Goal: Task Accomplishment & Management: Complete application form

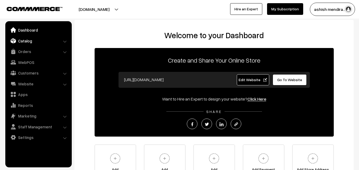
click at [29, 39] on link "Catalog" at bounding box center [38, 41] width 63 height 10
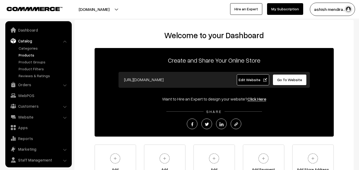
click at [30, 53] on link "Products" at bounding box center [43, 55] width 53 height 6
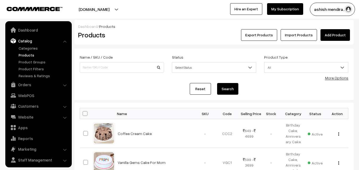
scroll to position [13, 0]
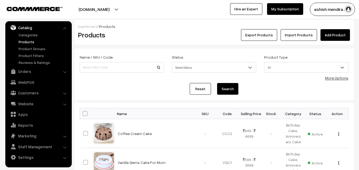
click at [328, 33] on link "Add Product" at bounding box center [334, 35] width 29 height 12
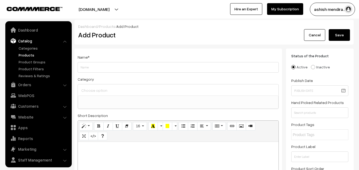
select select
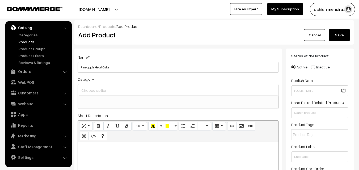
type input "Pineapple Heart Cake"
click at [93, 94] on input at bounding box center [178, 91] width 196 height 8
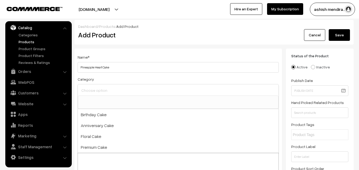
click at [103, 90] on input at bounding box center [178, 91] width 196 height 8
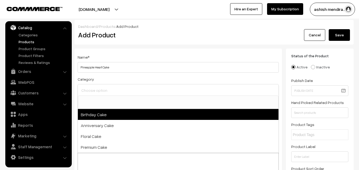
click at [92, 119] on span "Birthday Cake" at bounding box center [178, 114] width 201 height 11
select select "1"
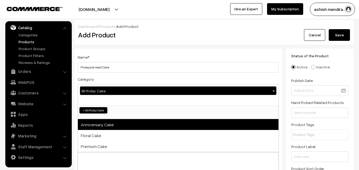
click at [94, 123] on span "Anniversary Cake" at bounding box center [178, 124] width 201 height 11
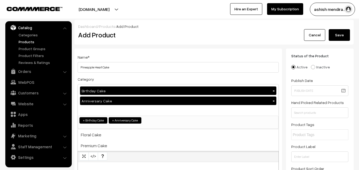
click at [355, 17] on div "cakeapp.in Go to Website Create New Store ashish mendira… My Profile Refer & Ea…" at bounding box center [179, 9] width 359 height 19
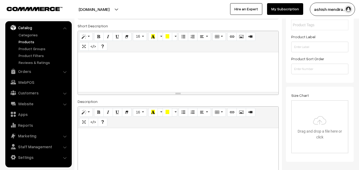
scroll to position [108, 0]
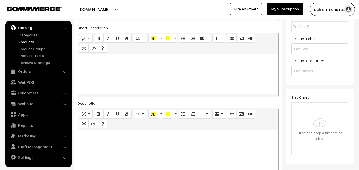
click at [117, 73] on div at bounding box center [178, 74] width 201 height 40
paste div
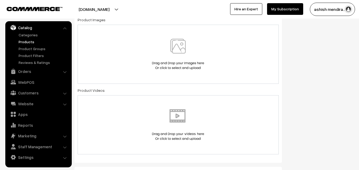
scroll to position [306, 0]
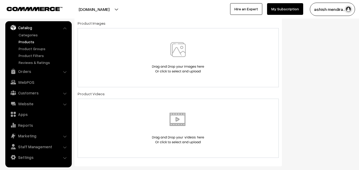
click at [182, 46] on img at bounding box center [178, 57] width 55 height 31
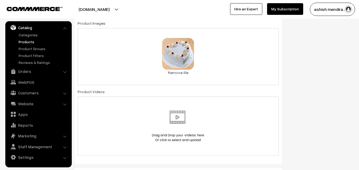
click at [340, 61] on div "Status of the Product Active Inactive Product Type -- Select -- -- Select -- Pu…" at bounding box center [322, 127] width 72 height 768
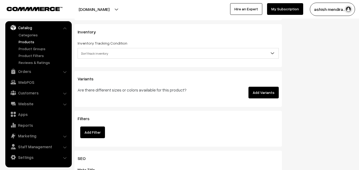
scroll to position [722, 0]
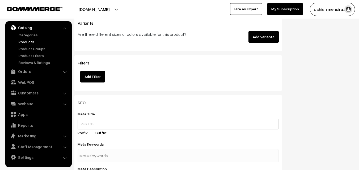
click at [260, 37] on button "Add Variants" at bounding box center [263, 37] width 30 height 12
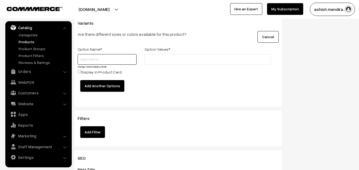
click at [99, 56] on input "text" at bounding box center [107, 59] width 59 height 11
type input "Quantity"
click at [157, 62] on input "text" at bounding box center [169, 60] width 46 height 6
type input "0.5 kg"
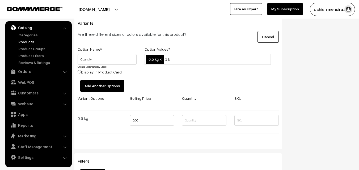
type input "1 kg"
type input "2 kg"
type input "3 kg"
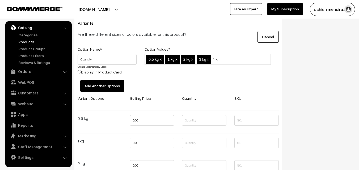
type input "4 kg"
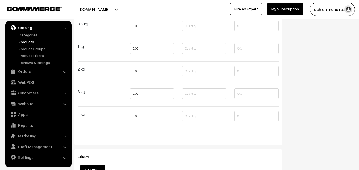
scroll to position [814, 0]
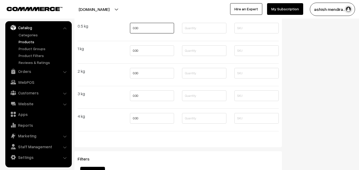
click at [135, 26] on input "0.00" at bounding box center [152, 28] width 44 height 11
type input "699"
click at [137, 52] on input "0.00" at bounding box center [152, 50] width 44 height 11
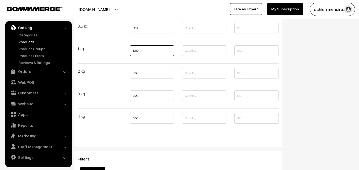
type input "1299"
click at [137, 72] on input "0.00" at bounding box center [152, 73] width 44 height 11
type input "2299"
click at [137, 97] on input "0.00" at bounding box center [152, 96] width 44 height 11
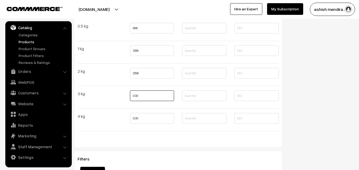
click at [137, 97] on input "0.00" at bounding box center [152, 96] width 44 height 11
type input "3599"
click at [137, 121] on input "0.00" at bounding box center [152, 118] width 44 height 11
type input "4699"
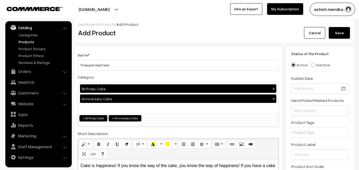
scroll to position [0, 0]
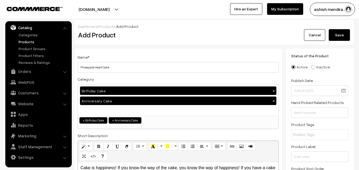
click at [334, 32] on button "Save" at bounding box center [339, 35] width 21 height 12
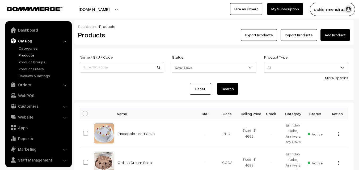
scroll to position [13, 0]
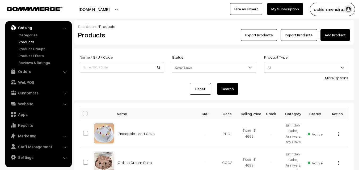
click at [334, 35] on link "Add Product" at bounding box center [334, 35] width 29 height 12
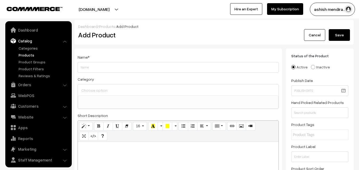
select select
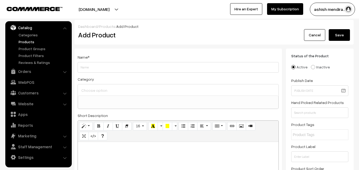
click at [141, 64] on input "Weight" at bounding box center [178, 67] width 201 height 11
type input "Vanilla Heart Cake"
click at [121, 87] on input at bounding box center [178, 91] width 196 height 8
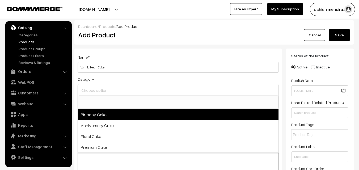
click at [102, 115] on span "Birthday Cake" at bounding box center [178, 114] width 201 height 11
select select "1"
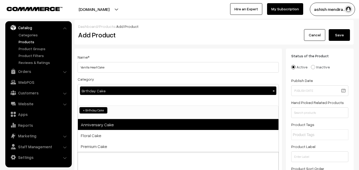
click at [102, 126] on span "Anniversary Cake" at bounding box center [178, 124] width 201 height 11
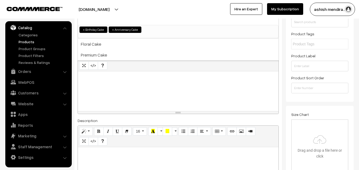
scroll to position [101, 0]
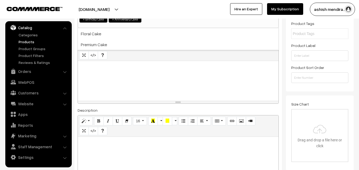
click at [125, 75] on div at bounding box center [178, 81] width 201 height 40
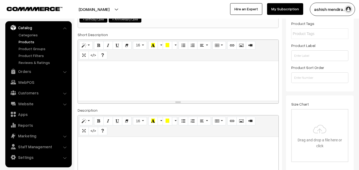
paste div
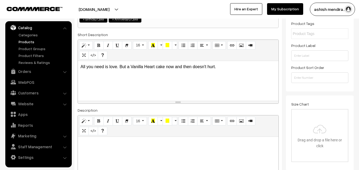
click at [227, 69] on p "All you need is love. But a Vanilla Heart cake now and then doesn't hurt." at bounding box center [177, 67] width 195 height 6
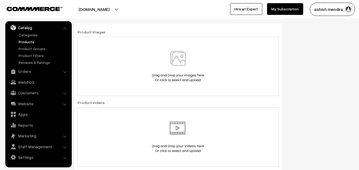
scroll to position [323, 0]
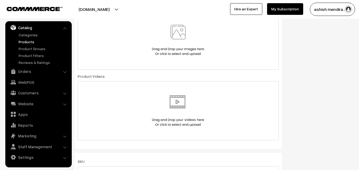
click at [178, 32] on img at bounding box center [178, 40] width 55 height 31
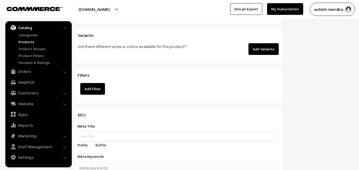
scroll to position [713, 0]
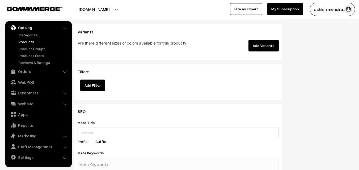
click at [264, 43] on button "Add Variants" at bounding box center [263, 46] width 30 height 12
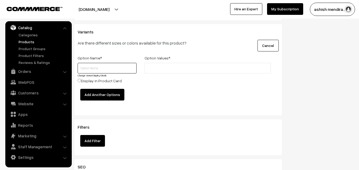
click at [103, 65] on input "text" at bounding box center [107, 68] width 59 height 11
type input "Quantity"
click at [161, 73] on ul at bounding box center [208, 68] width 126 height 11
click at [166, 69] on input "text" at bounding box center [169, 69] width 46 height 6
type input "0.5 kg"
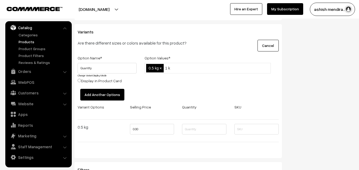
type input "1 kg"
type input "2 kg"
type input "3 kg"
type input "4 kg"
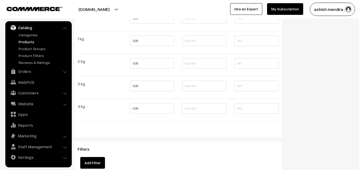
scroll to position [806, 0]
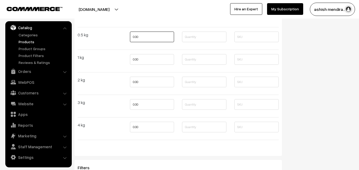
click at [136, 37] on input "0.00" at bounding box center [152, 37] width 44 height 11
type input "649"
click at [136, 59] on input "0.00" at bounding box center [152, 59] width 44 height 11
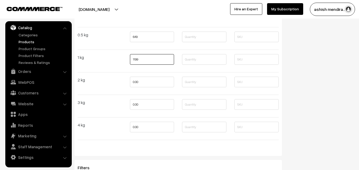
type input "1199"
click at [135, 81] on input "0.00" at bounding box center [152, 82] width 44 height 11
type input "2199"
click at [135, 104] on input "0.00" at bounding box center [152, 104] width 44 height 11
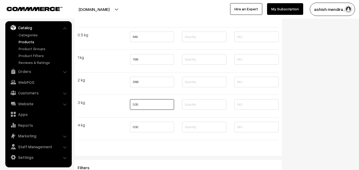
click at [135, 104] on input "0.00" at bounding box center [152, 104] width 44 height 11
type input "3399"
click at [135, 128] on input "0.00" at bounding box center [152, 127] width 44 height 11
type input "4299"
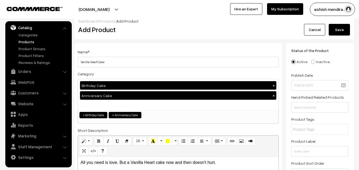
scroll to position [0, 0]
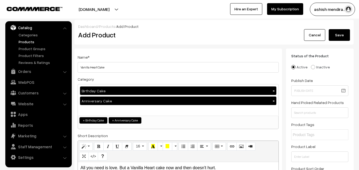
click at [337, 35] on button "Save" at bounding box center [339, 35] width 21 height 12
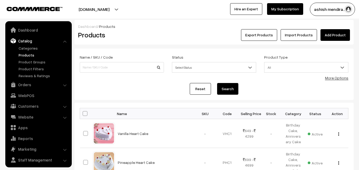
scroll to position [13, 0]
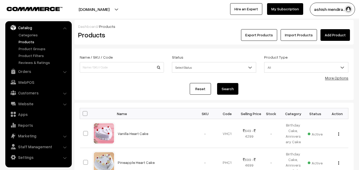
click at [333, 35] on link "Add Product" at bounding box center [334, 35] width 29 height 12
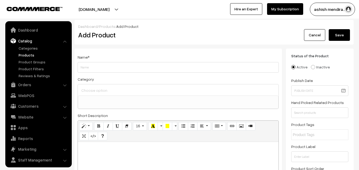
select select
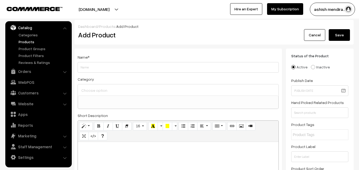
click at [148, 69] on input "Weight" at bounding box center [178, 67] width 201 height 11
type input "All you need is love. But a little chocolate cake now and then doesn't hurt."
type input "Chocolate Heart Cake"
click at [104, 90] on input at bounding box center [178, 91] width 196 height 8
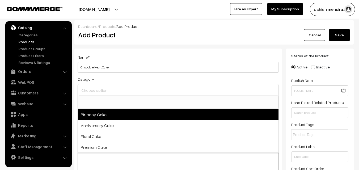
click at [97, 112] on span "Birthday Cake" at bounding box center [178, 114] width 201 height 11
select select "1"
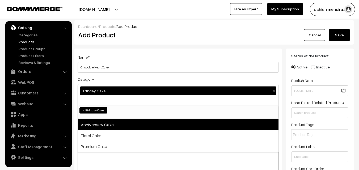
click at [98, 124] on span "Anniversary Cake" at bounding box center [178, 124] width 201 height 11
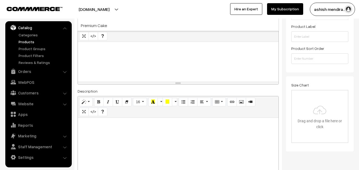
scroll to position [131, 0]
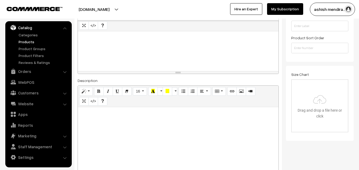
click at [113, 44] on div at bounding box center [178, 51] width 201 height 40
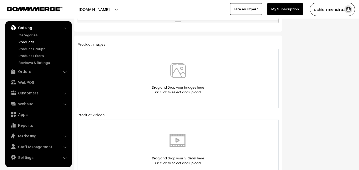
scroll to position [320, 0]
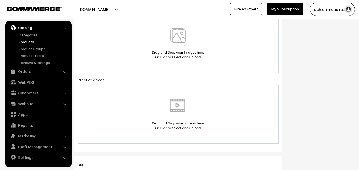
click at [183, 41] on img at bounding box center [178, 43] width 55 height 31
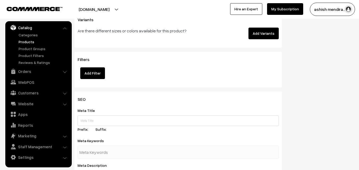
scroll to position [724, 0]
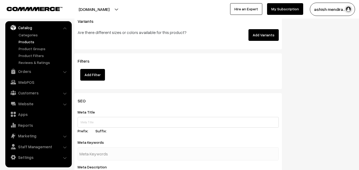
click at [262, 36] on button "Add Variants" at bounding box center [263, 35] width 30 height 12
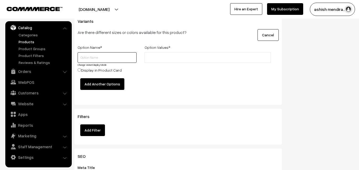
click at [107, 57] on input "text" at bounding box center [107, 57] width 59 height 11
type input "Quantity"
click at [160, 59] on input "text" at bounding box center [169, 58] width 46 height 6
type input "0.5 kg"
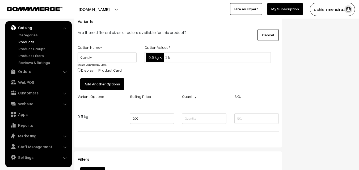
type input "1 kg"
type input "2 kg"
type input "3 kg"
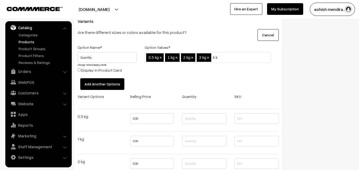
type input "4 kg"
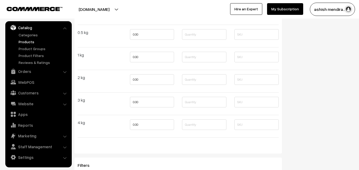
scroll to position [814, 0]
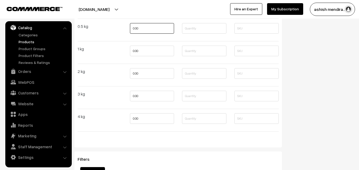
click at [133, 29] on input "0.00" at bounding box center [152, 28] width 44 height 11
type input "649"
click at [134, 49] on input "0.00" at bounding box center [152, 51] width 44 height 11
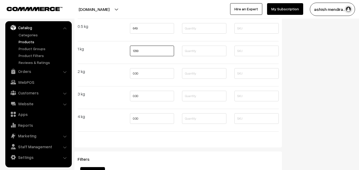
type input "1299"
click at [135, 72] on input "0.00" at bounding box center [152, 73] width 44 height 11
type input "2399"
click at [137, 93] on input "0.00" at bounding box center [152, 96] width 44 height 11
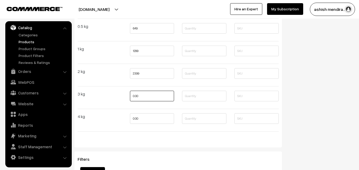
click at [137, 93] on input "0.00" at bounding box center [152, 96] width 44 height 11
type input "3599"
click at [136, 118] on input "0.00" at bounding box center [152, 118] width 44 height 11
type input "4599"
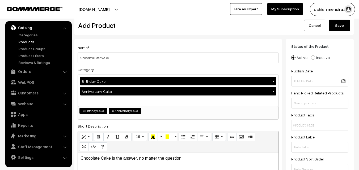
scroll to position [0, 0]
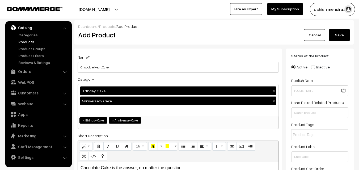
click at [337, 36] on button "Save" at bounding box center [339, 35] width 21 height 12
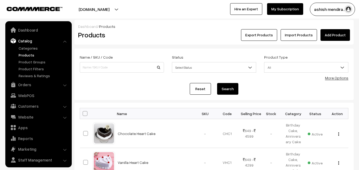
scroll to position [13, 0]
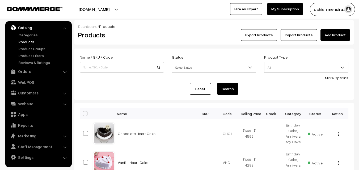
click at [329, 32] on link "Add Product" at bounding box center [334, 35] width 29 height 12
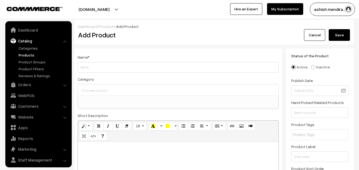
select select
click at [122, 65] on input "Weight" at bounding box center [178, 67] width 201 height 11
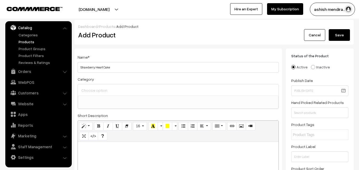
type input "Strawberry Heart Cake"
click at [104, 96] on ul at bounding box center [178, 99] width 200 height 7
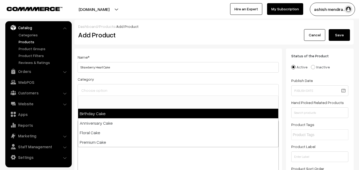
select select "1"
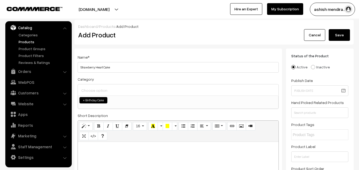
click at [110, 87] on input at bounding box center [178, 91] width 196 height 8
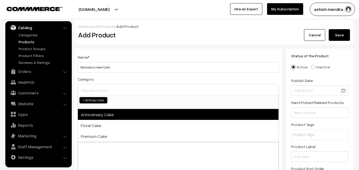
click at [105, 117] on span "Anniversary Cake" at bounding box center [178, 114] width 201 height 11
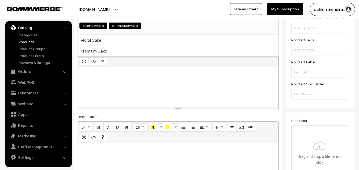
scroll to position [88, 0]
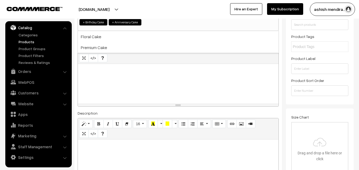
click at [116, 69] on p at bounding box center [177, 70] width 195 height 6
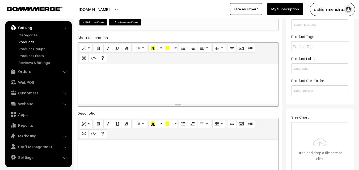
paste div
click at [79, 69] on div "Cake is the language of love." at bounding box center [178, 84] width 201 height 40
click at [164, 68] on p "Strawberry Cake is the language of love." at bounding box center [177, 70] width 195 height 6
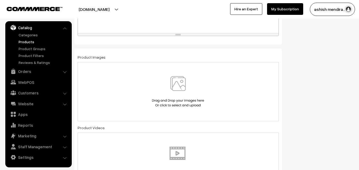
scroll to position [298, 0]
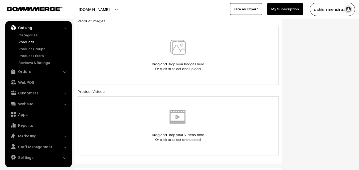
click at [173, 44] on img at bounding box center [178, 55] width 55 height 31
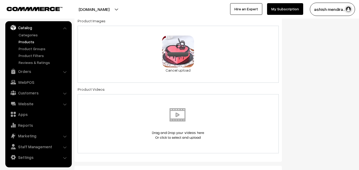
click at [323, 61] on div "Status of the Product Active Inactive Product Type -- Select -- -- Select -- Pu…" at bounding box center [322, 130] width 72 height 758
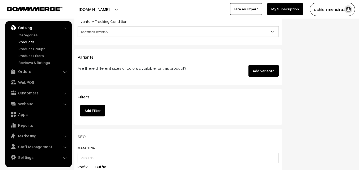
scroll to position [680, 0]
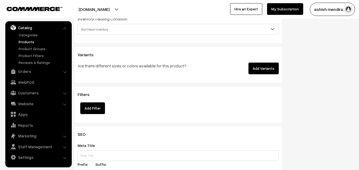
click at [265, 72] on button "Add Variants" at bounding box center [263, 69] width 30 height 12
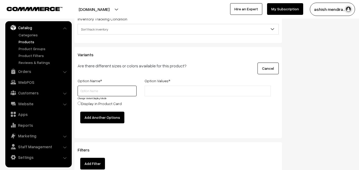
click at [110, 90] on input "text" at bounding box center [107, 91] width 59 height 11
type input "Quantity"
click at [174, 87] on li at bounding box center [170, 91] width 48 height 9
click at [169, 91] on input "text" at bounding box center [169, 91] width 46 height 6
type input "0.5 kg"
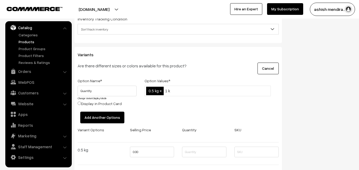
type input "1 kg"
type input "2 kg"
type input "3 kg"
type input "4 kg"
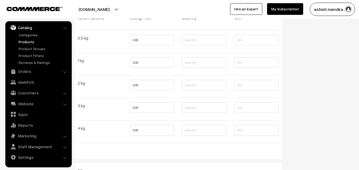
scroll to position [794, 0]
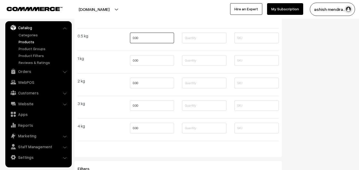
click at [137, 39] on input "0.00" at bounding box center [152, 38] width 44 height 11
type input "649"
click at [137, 60] on input "0.00" at bounding box center [152, 60] width 44 height 11
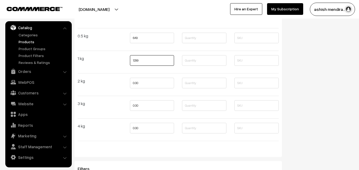
type input "1299"
click at [134, 83] on input "0.00" at bounding box center [152, 83] width 44 height 11
type input "2399"
click at [137, 106] on input "0.00" at bounding box center [152, 105] width 44 height 11
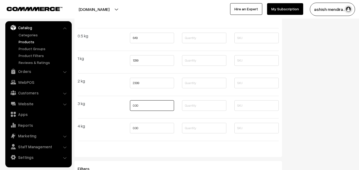
click at [137, 106] on input "0.00" at bounding box center [152, 105] width 44 height 11
type input "3499"
click at [136, 129] on input "0.00" at bounding box center [152, 128] width 44 height 11
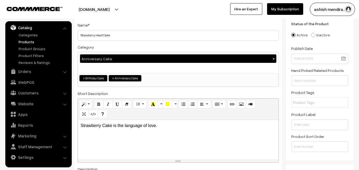
scroll to position [0, 0]
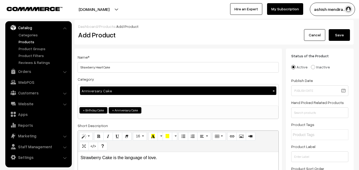
type input "4499"
click at [336, 37] on button "Save" at bounding box center [339, 35] width 21 height 12
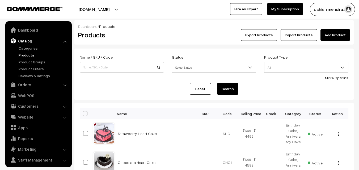
scroll to position [13, 0]
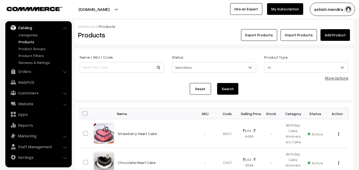
click at [337, 31] on link "Add Product" at bounding box center [334, 35] width 29 height 12
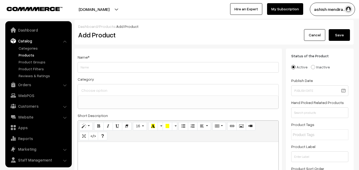
select select
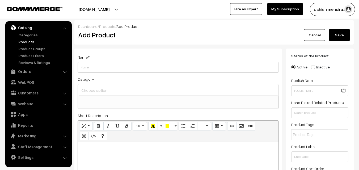
click at [126, 65] on input "Weight" at bounding box center [178, 67] width 201 height 11
type input "Luxury Vanilla Heart Cake"
click at [113, 91] on input at bounding box center [178, 91] width 196 height 8
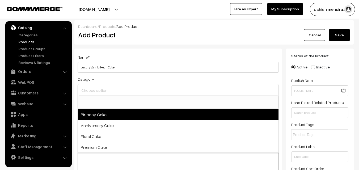
click at [104, 116] on span "Birthday Cake" at bounding box center [178, 114] width 201 height 11
select select "1"
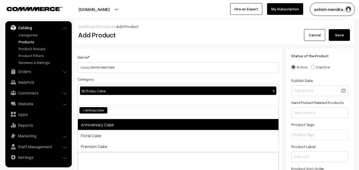
click at [105, 124] on span "Anniversary Cake" at bounding box center [178, 124] width 201 height 11
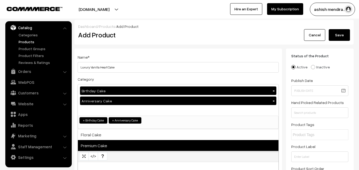
click at [101, 143] on span "Premium Cake" at bounding box center [178, 145] width 201 height 11
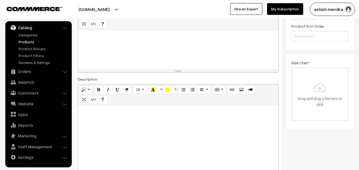
scroll to position [118, 0]
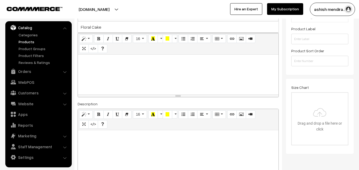
click at [110, 65] on div at bounding box center [178, 75] width 201 height 40
click at [110, 62] on p "Vanilla cream Cake is a gift you can give yourself." at bounding box center [177, 60] width 195 height 6
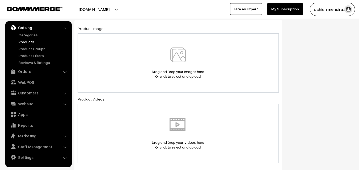
scroll to position [319, 0]
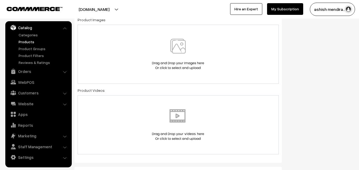
click at [185, 54] on img at bounding box center [178, 54] width 55 height 31
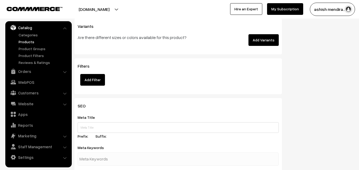
scroll to position [727, 0]
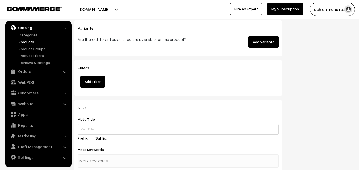
click at [261, 44] on button "Add Variants" at bounding box center [263, 42] width 30 height 12
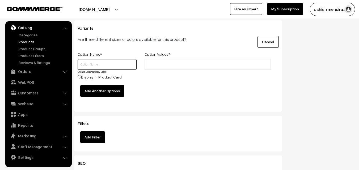
click at [111, 64] on input "text" at bounding box center [107, 64] width 59 height 11
type input "Quantity"
click at [164, 62] on input "text" at bounding box center [169, 65] width 46 height 6
type input "0.5 kg"
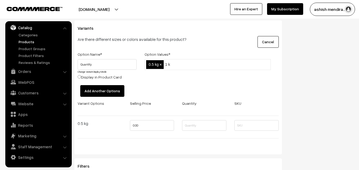
type input "1 kg"
type input "2 kg"
type input "3 kg"
type input "4 kg"
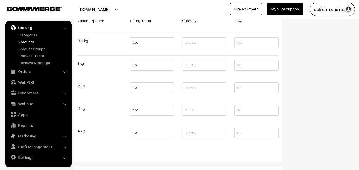
scroll to position [814, 0]
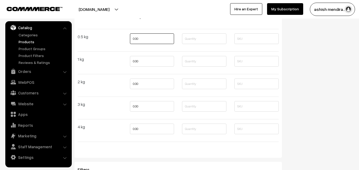
click at [137, 37] on input "0.00" at bounding box center [152, 38] width 44 height 11
click at [135, 38] on input "0.00" at bounding box center [152, 38] width 44 height 11
type input "699"
click at [137, 60] on input "0.00" at bounding box center [152, 61] width 44 height 11
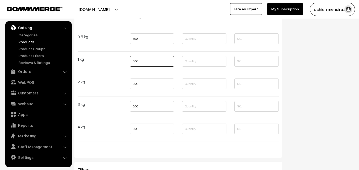
click at [137, 60] on input "0.00" at bounding box center [152, 61] width 44 height 11
type input "1399"
click at [136, 84] on input "0.00" at bounding box center [152, 84] width 44 height 11
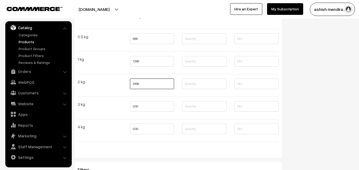
type input "2499"
click at [135, 105] on input "0.00" at bounding box center [152, 106] width 44 height 11
type input "3499"
click at [135, 127] on input "0.00" at bounding box center [152, 129] width 44 height 11
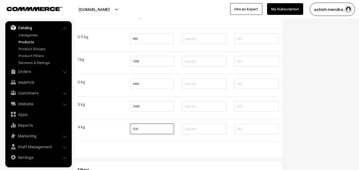
click at [135, 127] on input "0.00" at bounding box center [152, 129] width 44 height 11
type input "4599"
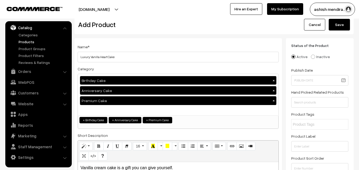
scroll to position [0, 0]
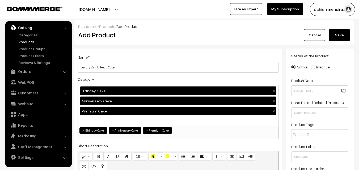
click at [338, 34] on button "Save" at bounding box center [339, 35] width 21 height 12
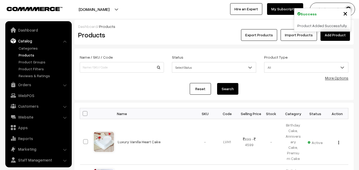
scroll to position [13, 0]
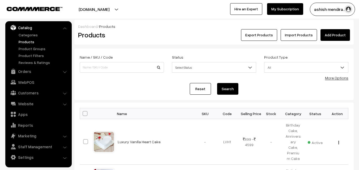
click at [332, 33] on link "Add Product" at bounding box center [334, 35] width 29 height 12
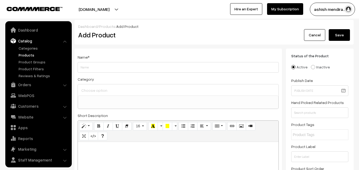
select select
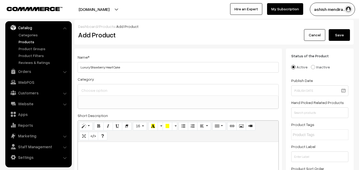
type input "Luxury Strawberry Heart Cake"
click at [102, 91] on input at bounding box center [178, 91] width 196 height 8
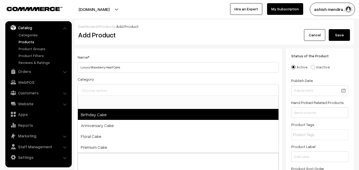
click at [103, 113] on span "Birthday Cake" at bounding box center [178, 114] width 201 height 11
select select "1"
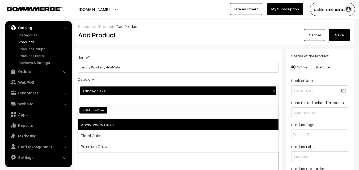
click at [103, 122] on span "Anniversary Cake" at bounding box center [178, 124] width 201 height 11
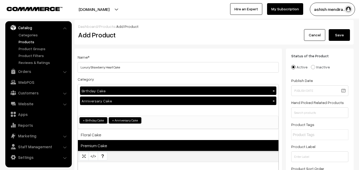
click at [96, 143] on span "Premium Cake" at bounding box center [178, 145] width 201 height 11
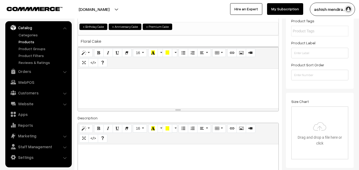
scroll to position [109, 0]
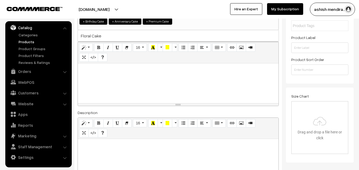
click at [113, 84] on div at bounding box center [178, 83] width 201 height 40
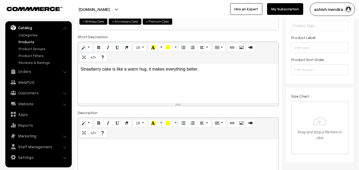
click at [209, 67] on p "Strawberry cake is like a warm hug, it makes everything better." at bounding box center [177, 69] width 195 height 6
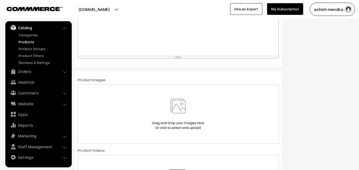
scroll to position [312, 0]
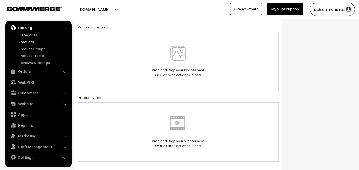
click at [178, 58] on img at bounding box center [178, 61] width 55 height 31
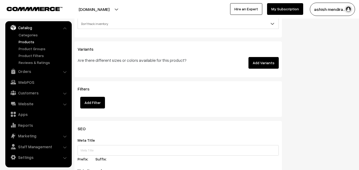
scroll to position [711, 0]
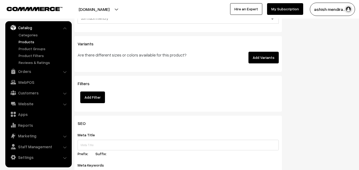
click at [258, 60] on button "Add Variants" at bounding box center [263, 58] width 30 height 12
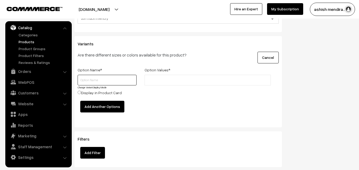
click at [124, 79] on input "text" at bounding box center [107, 80] width 59 height 11
type input "Quantity"
click at [163, 79] on input "text" at bounding box center [169, 81] width 46 height 6
type input "0.5 kg"
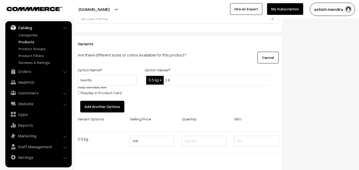
type input "1 kg"
type input "2 kg"
type input "3 kg"
type input "4 kg"
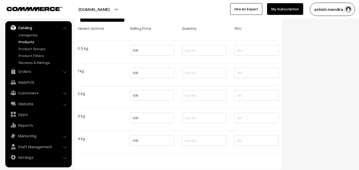
scroll to position [817, 0]
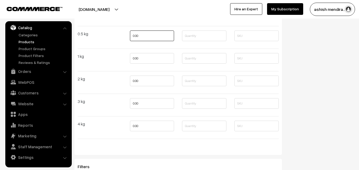
click at [134, 40] on input "0.00" at bounding box center [152, 36] width 44 height 11
type input "699"
click at [136, 58] on input "0.00" at bounding box center [152, 58] width 44 height 11
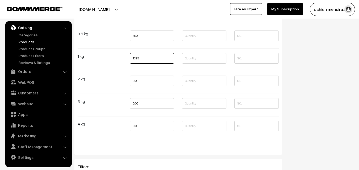
type input "1399"
click at [136, 80] on input "0.00" at bounding box center [152, 81] width 44 height 11
type input "2399"
click at [136, 103] on input "0.00" at bounding box center [152, 103] width 44 height 11
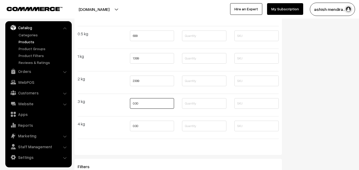
click at [136, 103] on input "0.00" at bounding box center [152, 103] width 44 height 11
type input "3599"
click at [136, 130] on input "0.00" at bounding box center [152, 126] width 44 height 11
type input "4599"
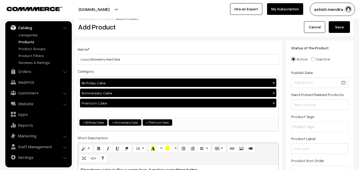
scroll to position [0, 0]
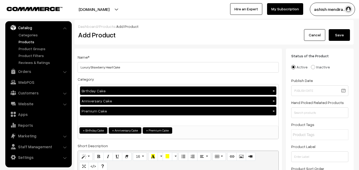
click at [340, 35] on button "Save" at bounding box center [339, 35] width 21 height 12
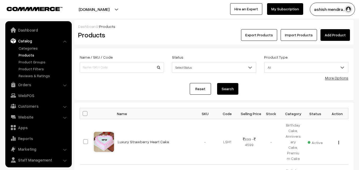
scroll to position [13, 0]
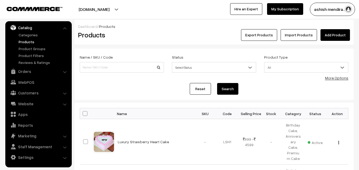
click at [325, 34] on link "Add Product" at bounding box center [334, 35] width 29 height 12
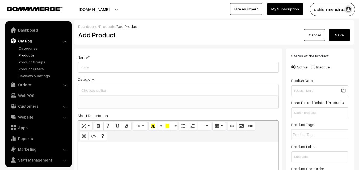
select select
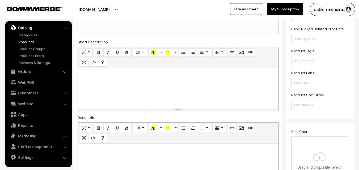
scroll to position [104, 0]
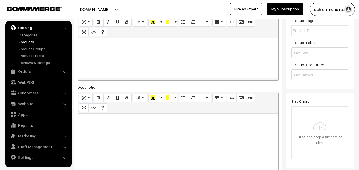
type input "Black Forest Heart Cake"
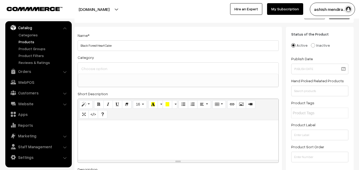
scroll to position [12, 0]
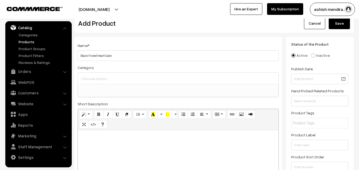
click at [94, 73] on div at bounding box center [178, 78] width 201 height 11
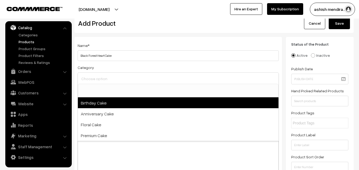
click at [99, 102] on span "Birthday Cake" at bounding box center [178, 103] width 201 height 11
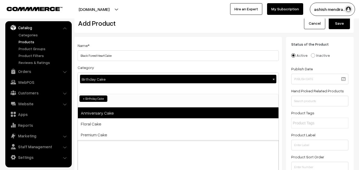
click at [99, 110] on span "Anniversary Cake" at bounding box center [178, 113] width 201 height 11
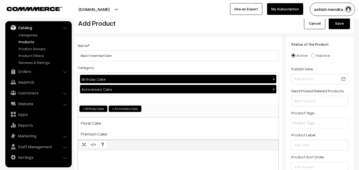
click at [93, 67] on div "Category Birthday Cake × Anniversary Cake × Birthday Cake Anniversary Cake Flor…" at bounding box center [178, 90] width 201 height 53
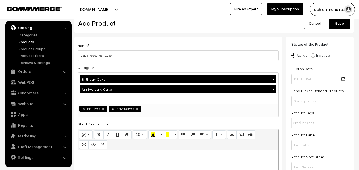
click at [100, 66] on div "Category Birthday Cake × Anniversary Cake × Birthday Cake Anniversary Cake Flor…" at bounding box center [178, 90] width 201 height 53
click at [281, 103] on div "Name * Black Forest Heart Cake Category Birthday Cake × Anniversary Cake × Birt…" at bounding box center [177, 171] width 207 height 268
click at [92, 66] on label "Category" at bounding box center [86, 68] width 16 height 6
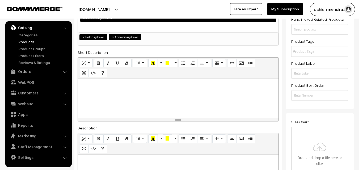
scroll to position [0, 0]
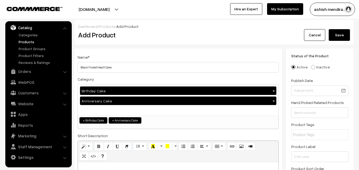
click at [274, 90] on button "×" at bounding box center [273, 90] width 5 height 5
select select "2"
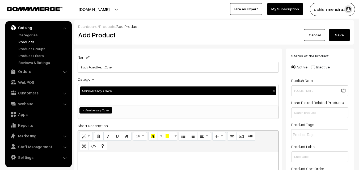
click at [274, 90] on button "×" at bounding box center [273, 90] width 5 height 5
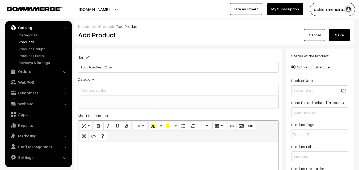
click at [98, 89] on input at bounding box center [178, 91] width 196 height 8
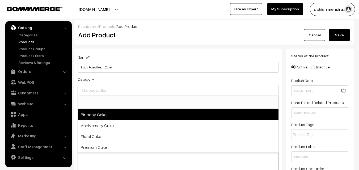
click at [97, 113] on span "Birthday Cake" at bounding box center [178, 114] width 201 height 11
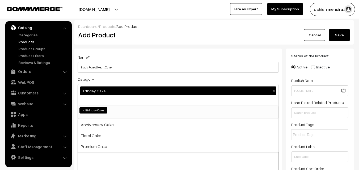
select select "1"
click at [109, 103] on div "Birthday Cake ×" at bounding box center [178, 94] width 201 height 21
click at [103, 102] on div "Birthday Cake ×" at bounding box center [178, 94] width 201 height 21
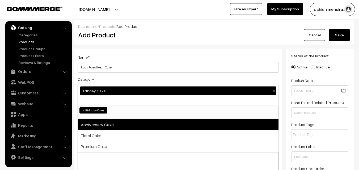
click at [103, 122] on span "Anniversary Cake" at bounding box center [178, 124] width 201 height 11
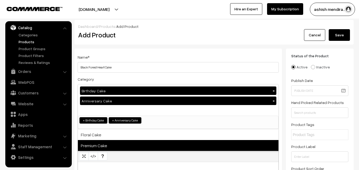
click at [101, 144] on span "Premium Cake" at bounding box center [178, 145] width 201 height 11
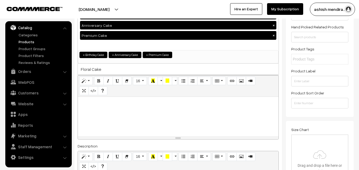
scroll to position [88, 0]
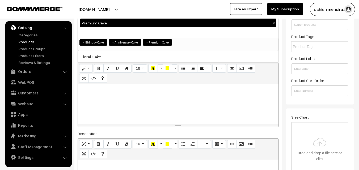
click at [117, 101] on div at bounding box center [178, 104] width 201 height 40
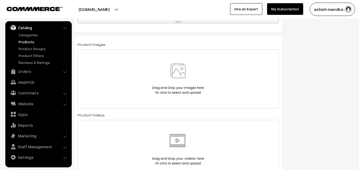
scroll to position [307, 0]
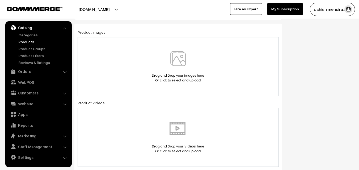
click at [176, 63] on img at bounding box center [178, 66] width 55 height 31
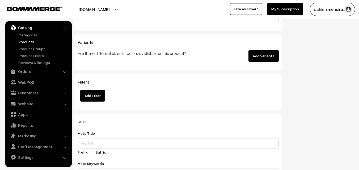
scroll to position [715, 0]
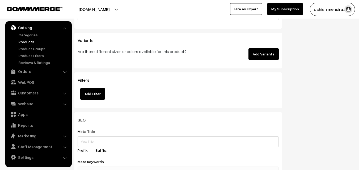
click at [262, 52] on button "Add Variants" at bounding box center [263, 54] width 30 height 12
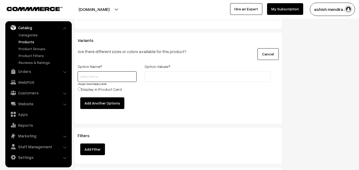
click at [120, 75] on input "text" at bounding box center [107, 76] width 59 height 11
type input "Quantity"
click at [158, 76] on input "text" at bounding box center [169, 77] width 46 height 6
type input "0.5 kg"
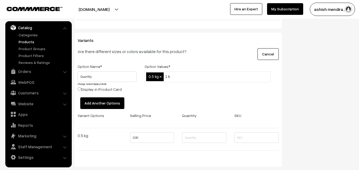
type input "1 kg"
type input "2 kg"
type input "3 kg"
type input "4 kg"
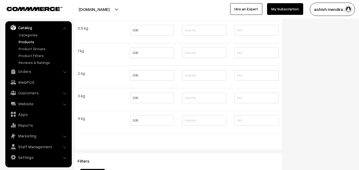
scroll to position [824, 0]
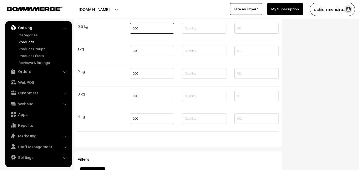
click at [136, 27] on input "0.00" at bounding box center [152, 28] width 44 height 11
type input "699"
click at [136, 50] on input "0.00" at bounding box center [152, 51] width 44 height 11
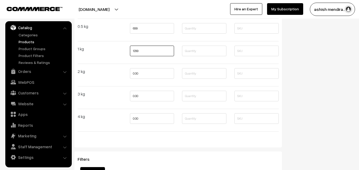
type input "1299"
click at [136, 72] on input "0.00" at bounding box center [152, 73] width 44 height 11
type input "2499"
click at [135, 99] on input "0.00" at bounding box center [152, 96] width 44 height 11
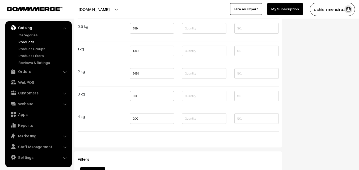
click at [135, 99] on input "0.00" at bounding box center [152, 96] width 44 height 11
type input "3699"
click at [135, 120] on input "0.00" at bounding box center [152, 118] width 44 height 11
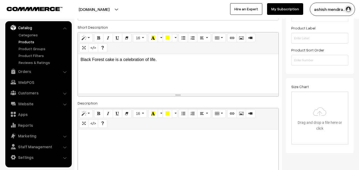
scroll to position [0, 0]
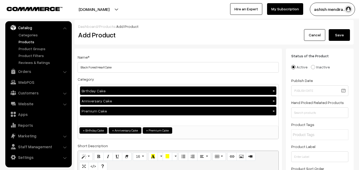
type input "4799"
click at [339, 34] on button "Save" at bounding box center [339, 35] width 21 height 12
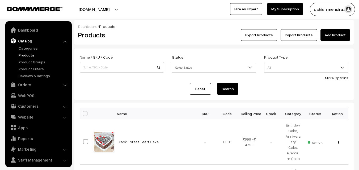
scroll to position [13, 0]
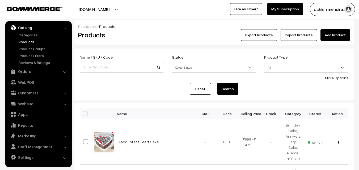
click at [335, 36] on link "Add Product" at bounding box center [334, 35] width 29 height 12
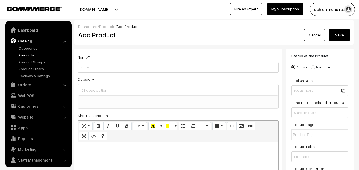
select select
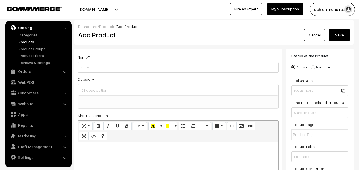
click at [186, 68] on input "Weight" at bounding box center [178, 67] width 201 height 11
type input "Heart Shape Black Forest Cake"
click at [117, 92] on input at bounding box center [178, 91] width 196 height 8
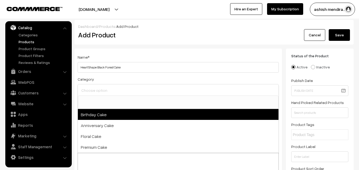
click at [119, 113] on span "Birthday Cake" at bounding box center [178, 114] width 201 height 11
select select "1"
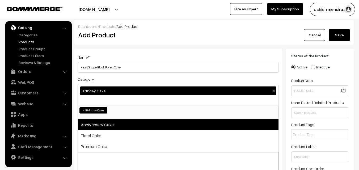
click at [121, 122] on span "Anniversary Cake" at bounding box center [178, 124] width 201 height 11
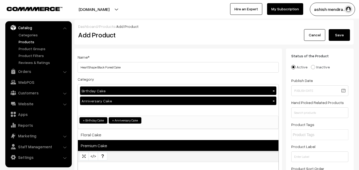
click at [124, 145] on span "Premium Cake" at bounding box center [178, 145] width 201 height 11
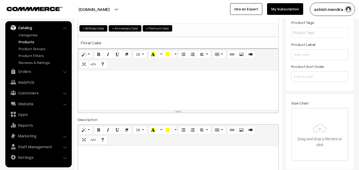
scroll to position [106, 0]
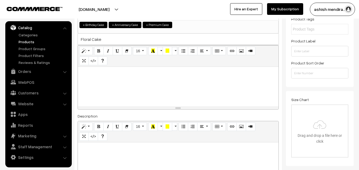
click at [117, 71] on p at bounding box center [177, 73] width 195 height 6
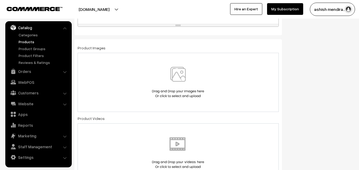
scroll to position [296, 0]
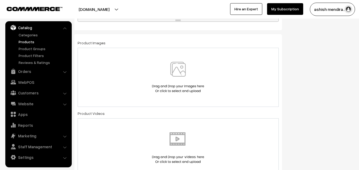
click at [184, 65] on img at bounding box center [178, 77] width 55 height 31
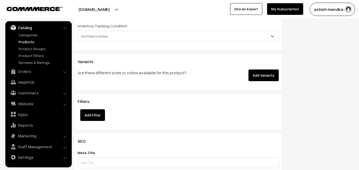
scroll to position [709, 0]
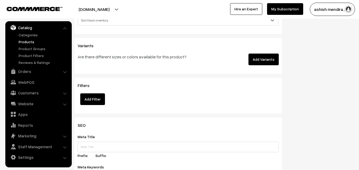
click at [265, 61] on button "Add Variants" at bounding box center [263, 60] width 30 height 12
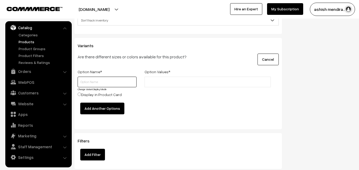
click at [123, 82] on input "text" at bounding box center [107, 82] width 59 height 11
type input "Quantity"
drag, startPoint x: 161, startPoint y: 87, endPoint x: 177, endPoint y: 57, distance: 34.5
click at [177, 57] on div "Variants Are there different sizes or colors available for this product? Cancel…" at bounding box center [177, 83] width 207 height 91
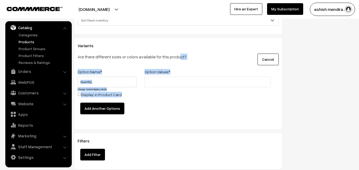
drag, startPoint x: 177, startPoint y: 57, endPoint x: 162, endPoint y: 87, distance: 33.6
click at [162, 87] on div "Variants Are there different sizes or colors available for this product? Cancel…" at bounding box center [177, 83] width 207 height 91
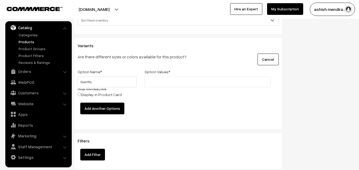
click at [162, 84] on input "text" at bounding box center [169, 82] width 46 height 6
type input "0.5 kg"
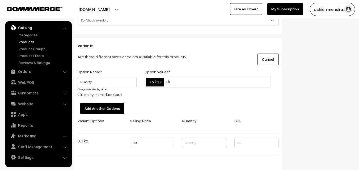
type input "1 kg"
type input "2 kg"
type input "3 kg"
type input "4 kg"
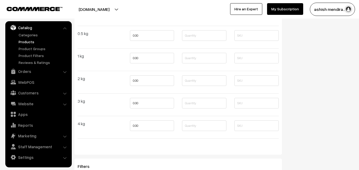
scroll to position [819, 0]
click at [135, 33] on input "0.00" at bounding box center [152, 33] width 44 height 11
type input "699"
click at [135, 56] on input "0.00" at bounding box center [152, 56] width 44 height 11
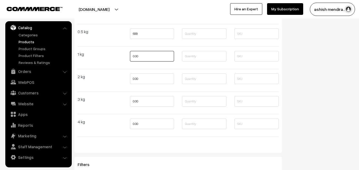
click at [135, 56] on input "0.00" at bounding box center [152, 56] width 44 height 11
type input "1299"
click at [135, 77] on input "0.00" at bounding box center [152, 79] width 44 height 11
type input "2499"
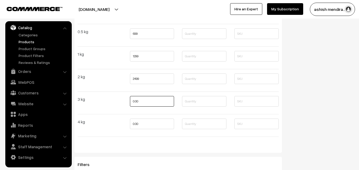
click at [136, 101] on input "0.00" at bounding box center [152, 101] width 44 height 11
type input "3599"
click at [137, 125] on input "0.00" at bounding box center [152, 124] width 44 height 11
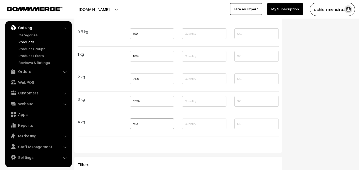
type input "4699"
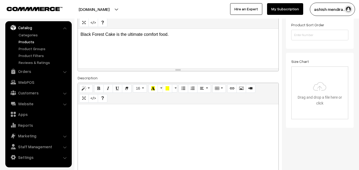
scroll to position [0, 0]
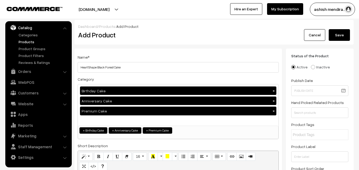
click at [338, 36] on button "Save" at bounding box center [339, 35] width 21 height 12
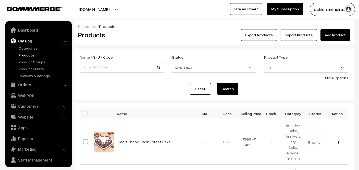
scroll to position [13, 0]
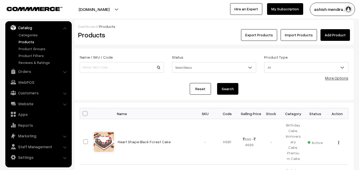
click at [334, 37] on link "Add Product" at bounding box center [334, 35] width 29 height 12
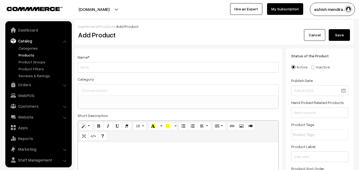
select select
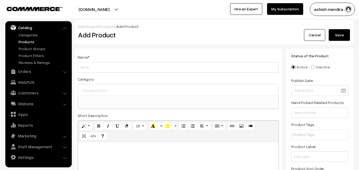
click at [105, 67] on input "Weight" at bounding box center [178, 67] width 201 height 11
type input "Premium Pineapple Heart Shape Cake"
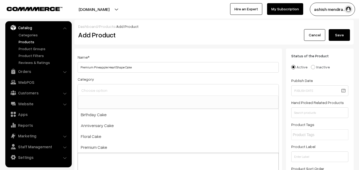
click at [107, 91] on input at bounding box center [178, 91] width 196 height 8
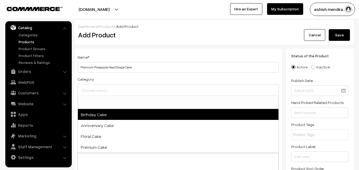
click at [101, 113] on span "Birthday Cake" at bounding box center [178, 114] width 201 height 11
select select "1"
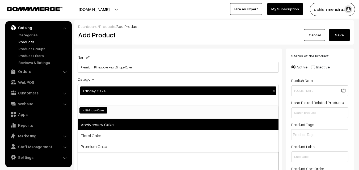
click at [101, 122] on span "Anniversary Cake" at bounding box center [178, 124] width 201 height 11
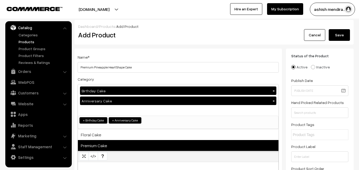
click at [101, 145] on span "Premium Cake" at bounding box center [178, 145] width 201 height 11
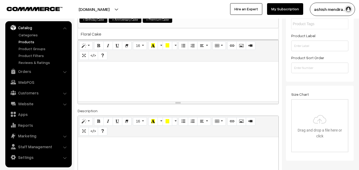
scroll to position [108, 0]
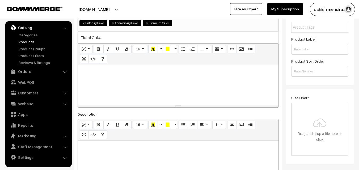
click at [114, 67] on div at bounding box center [178, 85] width 201 height 40
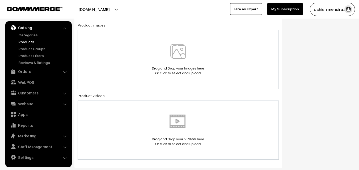
scroll to position [312, 0]
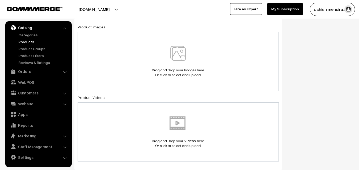
drag, startPoint x: 284, startPoint y: 71, endPoint x: 205, endPoint y: 69, distance: 79.2
click at [205, 69] on div "Name * Premium Pineapple Heart Shape Cake Category Birthday Cake × Anniversary …" at bounding box center [177, 127] width 215 height 781
click at [178, 51] on img at bounding box center [178, 61] width 55 height 31
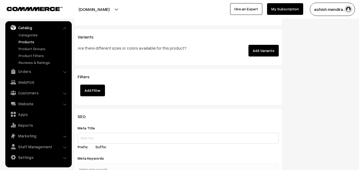
scroll to position [722, 0]
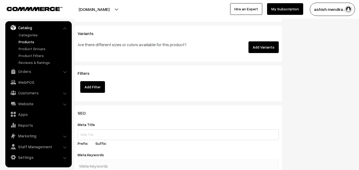
click at [262, 50] on button "Add Variants" at bounding box center [263, 47] width 30 height 12
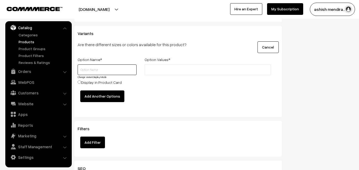
click at [122, 71] on input "text" at bounding box center [107, 70] width 59 height 11
type input "Quantity"
click at [177, 67] on li at bounding box center [170, 70] width 48 height 9
type input "0.5 kg"
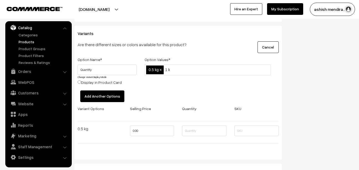
type input "1 kg"
type input "3 kg"
type input "4 kg"
click at [192, 70] on span "×" at bounding box center [192, 70] width 2 height 5
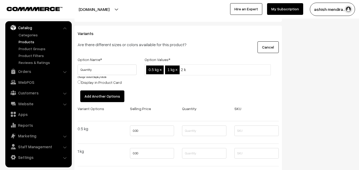
type input "2 kg"
type input "3 kg"
type input "4 kg"
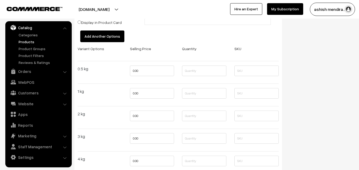
scroll to position [777, 0]
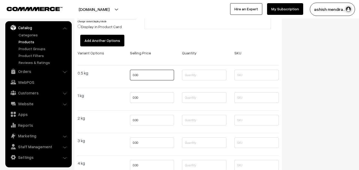
click at [136, 75] on input "0.00" at bounding box center [152, 75] width 44 height 11
type input "699"
click at [134, 95] on input "0.00" at bounding box center [152, 97] width 44 height 11
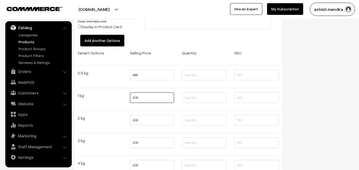
type input "2"
type input "1299"
click at [136, 120] on input "0.00" at bounding box center [152, 120] width 44 height 11
type input "2499"
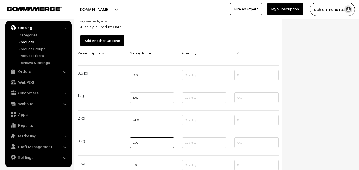
click at [134, 142] on input "0.00" at bounding box center [152, 143] width 44 height 11
type input "3599"
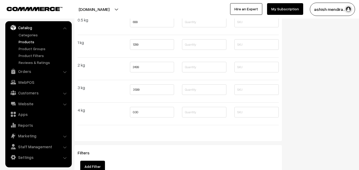
scroll to position [841, 0]
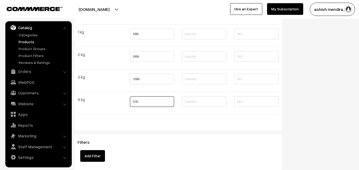
click at [135, 104] on input "0.00" at bounding box center [152, 101] width 44 height 11
type input "4599"
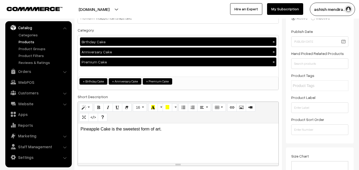
scroll to position [0, 0]
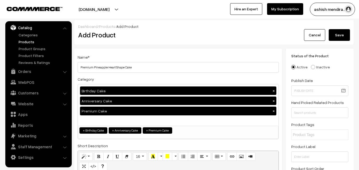
click at [334, 37] on button "Save" at bounding box center [339, 35] width 21 height 12
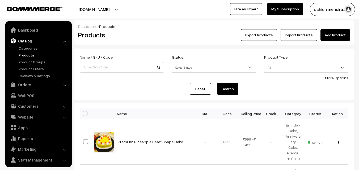
scroll to position [13, 0]
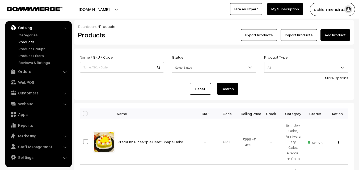
click at [332, 35] on link "Add Product" at bounding box center [334, 35] width 29 height 12
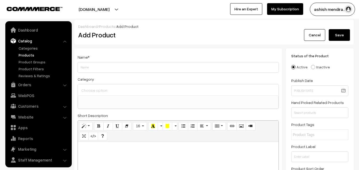
select select
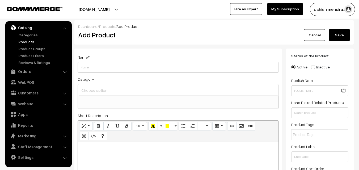
click at [138, 68] on input "Weight" at bounding box center [178, 67] width 201 height 11
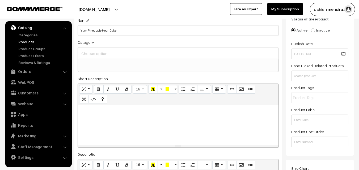
scroll to position [40, 0]
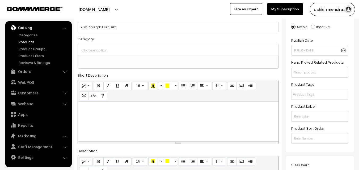
type input "Yum Pineapple Heart Cake"
click at [94, 50] on input at bounding box center [178, 50] width 196 height 8
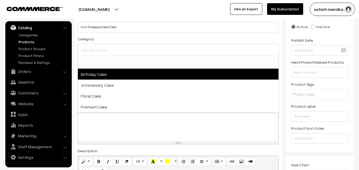
click at [97, 73] on span "Birthday Cake" at bounding box center [178, 74] width 201 height 11
select select "1"
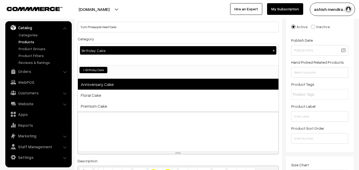
click at [99, 82] on span "Anniversary Cake" at bounding box center [178, 84] width 201 height 11
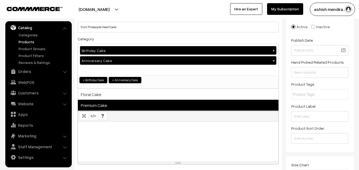
click at [102, 103] on span "Premium Cake" at bounding box center [178, 105] width 201 height 11
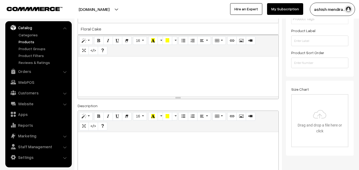
scroll to position [113, 0]
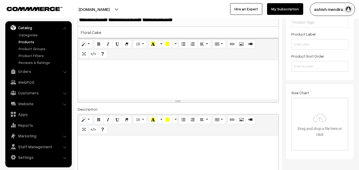
click at [117, 66] on p at bounding box center [177, 66] width 195 height 6
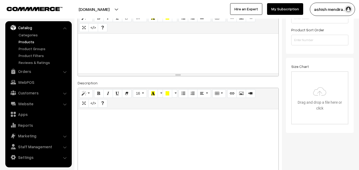
scroll to position [127, 0]
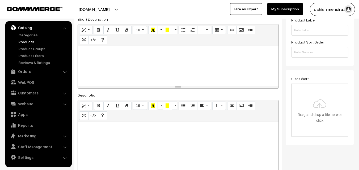
click at [138, 56] on div at bounding box center [178, 66] width 201 height 40
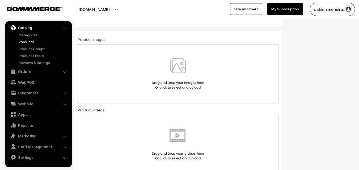
scroll to position [335, 0]
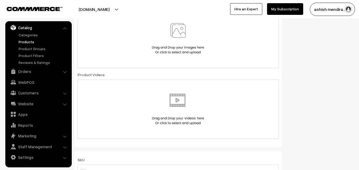
click at [179, 37] on img at bounding box center [178, 38] width 55 height 31
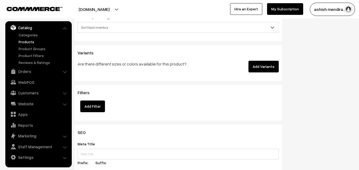
scroll to position [732, 0]
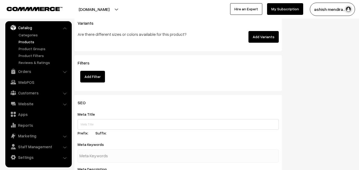
click at [266, 38] on button "Add Variants" at bounding box center [263, 37] width 30 height 12
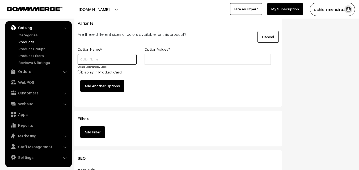
click at [122, 61] on input "text" at bounding box center [107, 59] width 59 height 11
type input "Quantity"
click at [154, 61] on input "text" at bounding box center [169, 60] width 46 height 6
type input "0.5 kg"
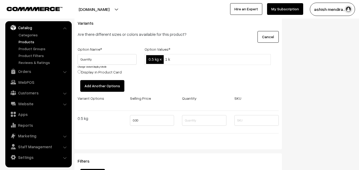
type input "1 kg"
type input "2 kg"
type input "3 kg"
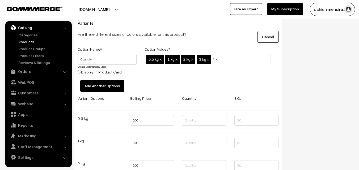
type input "4 kg"
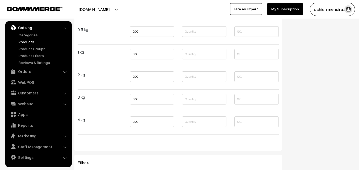
scroll to position [827, 0]
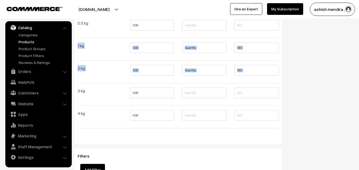
drag, startPoint x: 201, startPoint y: 80, endPoint x: 158, endPoint y: 42, distance: 57.4
click at [158, 42] on div "Variant Options Selling Price Quantity SKU 0.5 kg 0.00 1 kg 0.00 2 kg 0.00" at bounding box center [178, 66] width 209 height 133
click at [142, 34] on div at bounding box center [178, 38] width 209 height 9
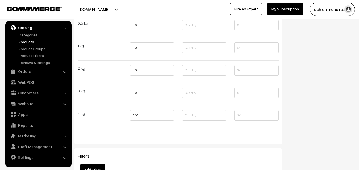
click at [135, 26] on input "0.00" at bounding box center [152, 25] width 44 height 11
type input "699"
click at [137, 49] on input "0.00" at bounding box center [152, 48] width 44 height 11
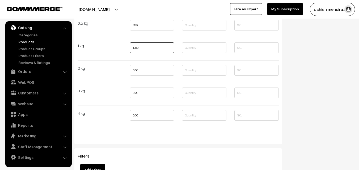
type input "1299"
click at [135, 69] on input "0.00" at bounding box center [152, 70] width 44 height 11
type input "2299"
click at [136, 90] on input "0.00" at bounding box center [152, 93] width 44 height 11
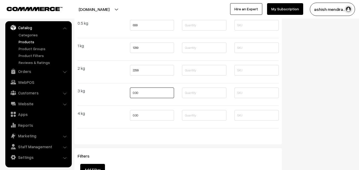
click at [136, 90] on input "0.00" at bounding box center [152, 93] width 44 height 11
type input "3499"
click at [134, 116] on input "0.00" at bounding box center [152, 115] width 44 height 11
type input "4599"
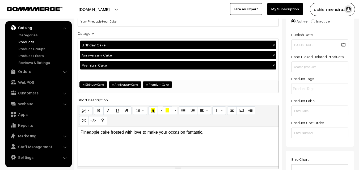
scroll to position [0, 0]
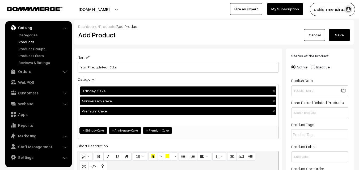
click at [338, 35] on button "Save" at bounding box center [339, 35] width 21 height 12
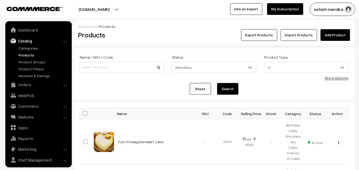
scroll to position [13, 0]
